Goal: Transaction & Acquisition: Book appointment/travel/reservation

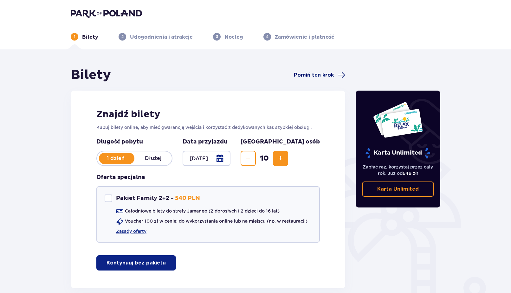
click at [318, 74] on span "Pomiń ten krok" at bounding box center [314, 75] width 40 height 7
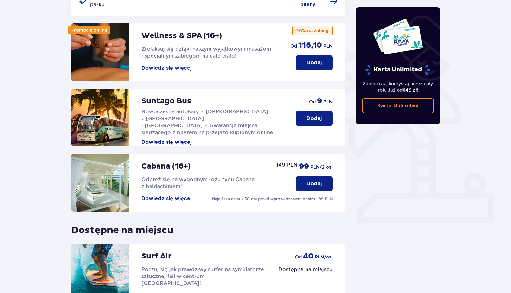
scroll to position [5, 0]
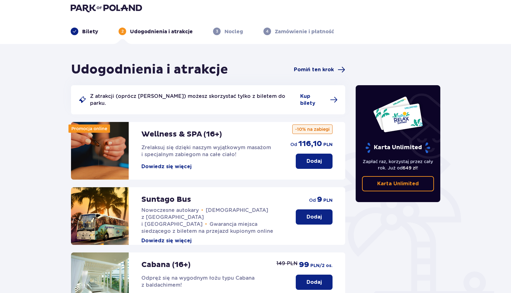
click at [320, 69] on span "Pomiń ten krok" at bounding box center [314, 69] width 40 height 7
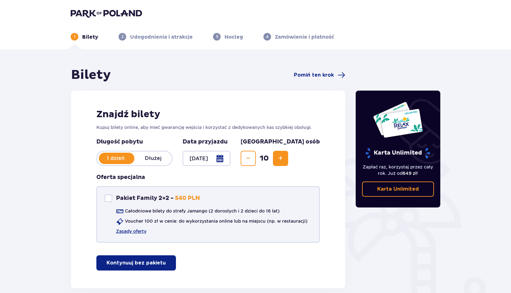
scroll to position [33, 0]
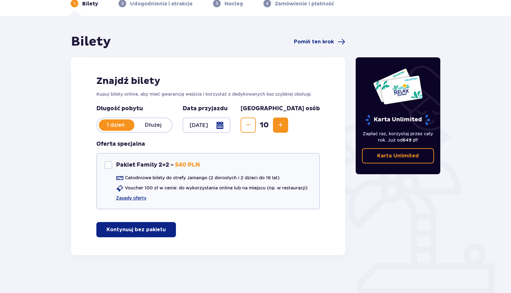
click at [138, 231] on p "Kontynuuj bez pakietu" at bounding box center [136, 229] width 59 height 7
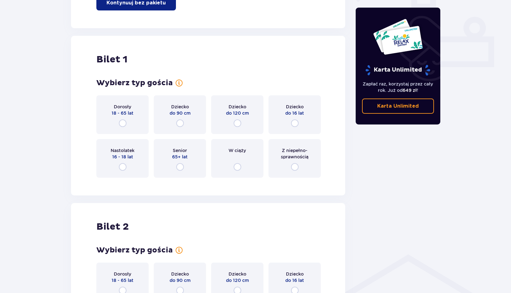
scroll to position [256, 0]
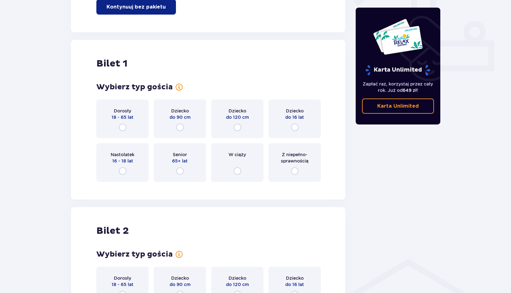
click at [122, 130] on input "radio" at bounding box center [123, 128] width 8 height 8
radio input "true"
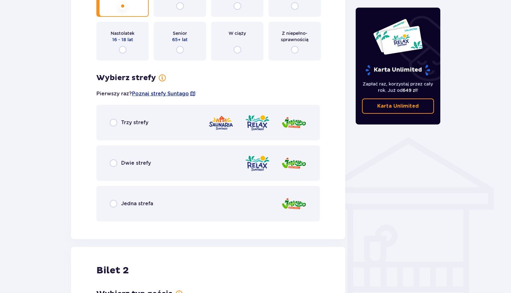
scroll to position [379, 0]
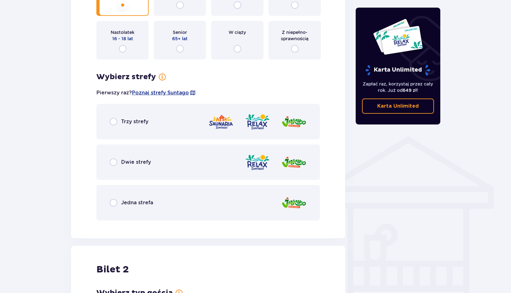
click at [129, 164] on span "Dwie strefy" at bounding box center [136, 162] width 30 height 7
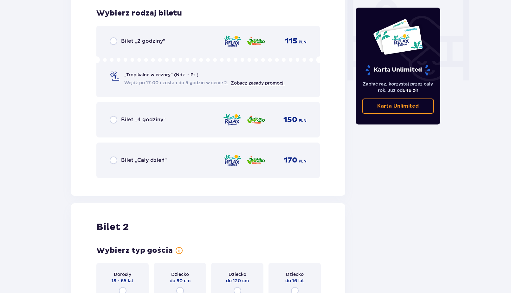
scroll to position [604, 0]
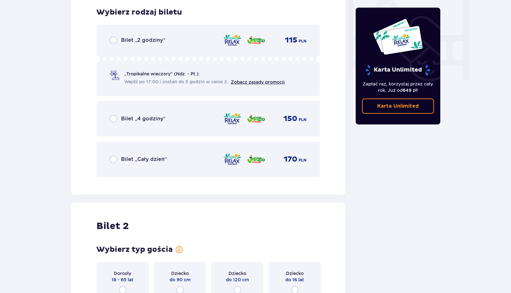
click at [112, 160] on input "radio" at bounding box center [114, 160] width 8 height 8
radio input "true"
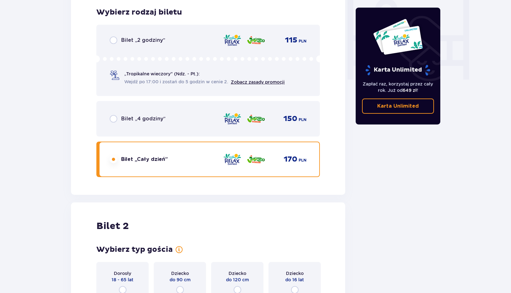
scroll to position [702, 0]
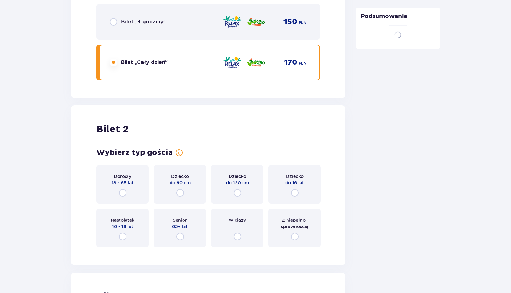
click at [124, 193] on input "radio" at bounding box center [123, 193] width 8 height 8
radio input "true"
click at [121, 195] on input "radio" at bounding box center [123, 193] width 8 height 8
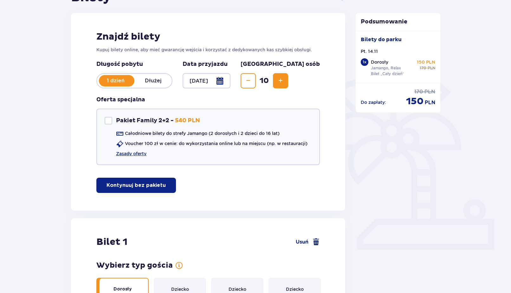
scroll to position [49, 0]
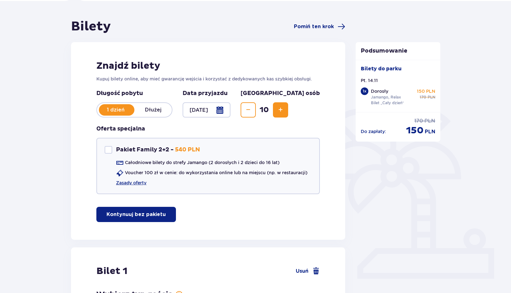
click at [252, 110] on span "Zmniejsz" at bounding box center [249, 110] width 8 height 8
click at [256, 109] on button "Zmniejsz" at bounding box center [248, 109] width 15 height 15
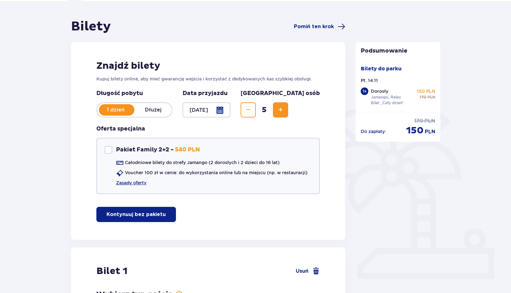
click at [256, 109] on button "Zmniejsz" at bounding box center [248, 109] width 15 height 15
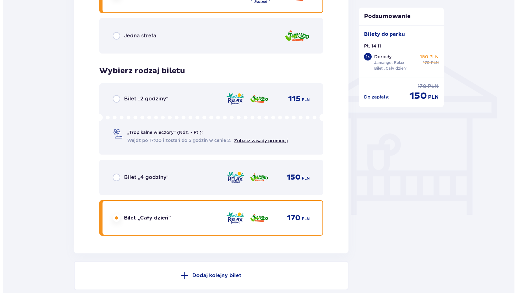
scroll to position [563, 0]
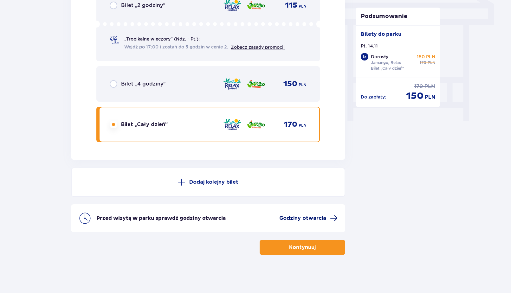
click at [315, 220] on span "Godziny otwarcia" at bounding box center [302, 218] width 47 height 7
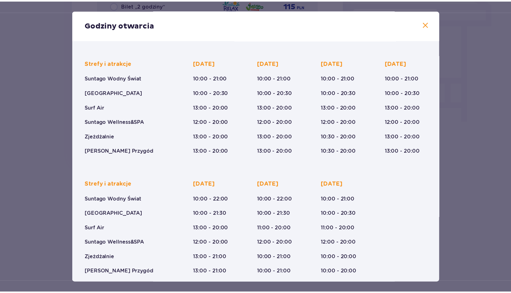
scroll to position [42, 0]
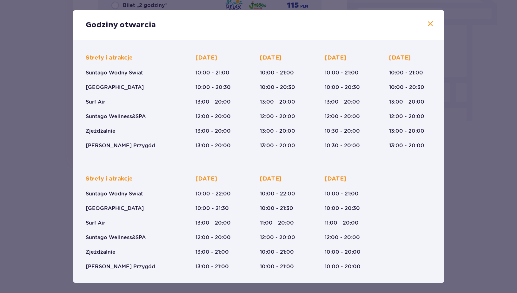
click at [427, 25] on span at bounding box center [430, 24] width 8 height 8
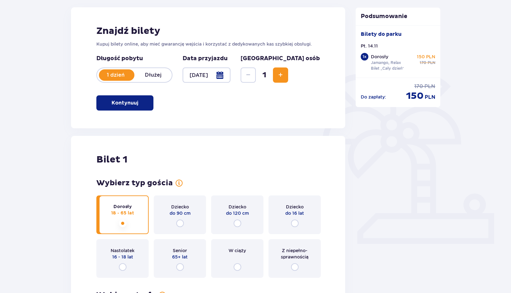
scroll to position [77, 0]
